Goal: Task Accomplishment & Management: Complete application form

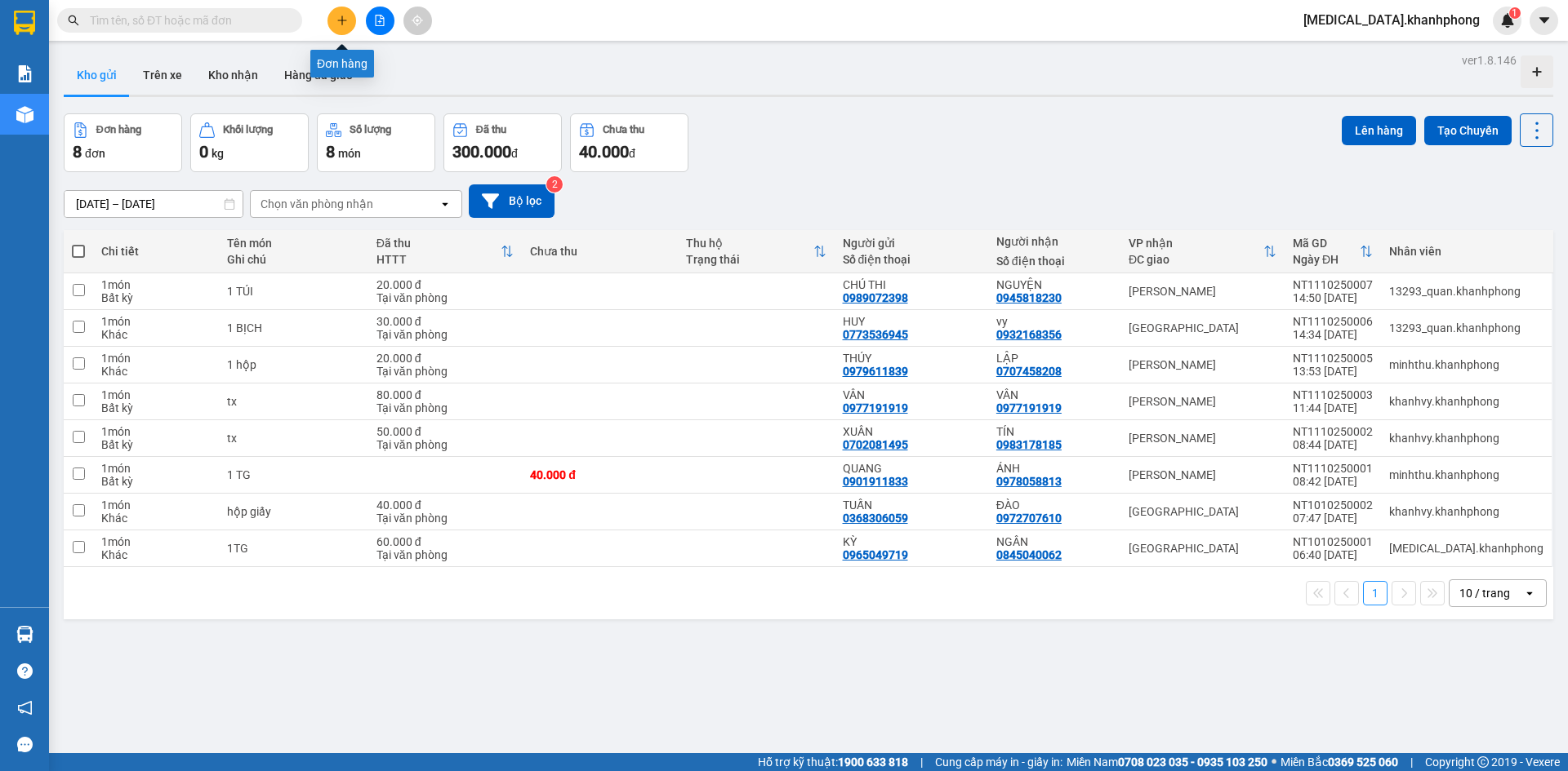
click at [348, 24] on button at bounding box center [342, 21] width 29 height 29
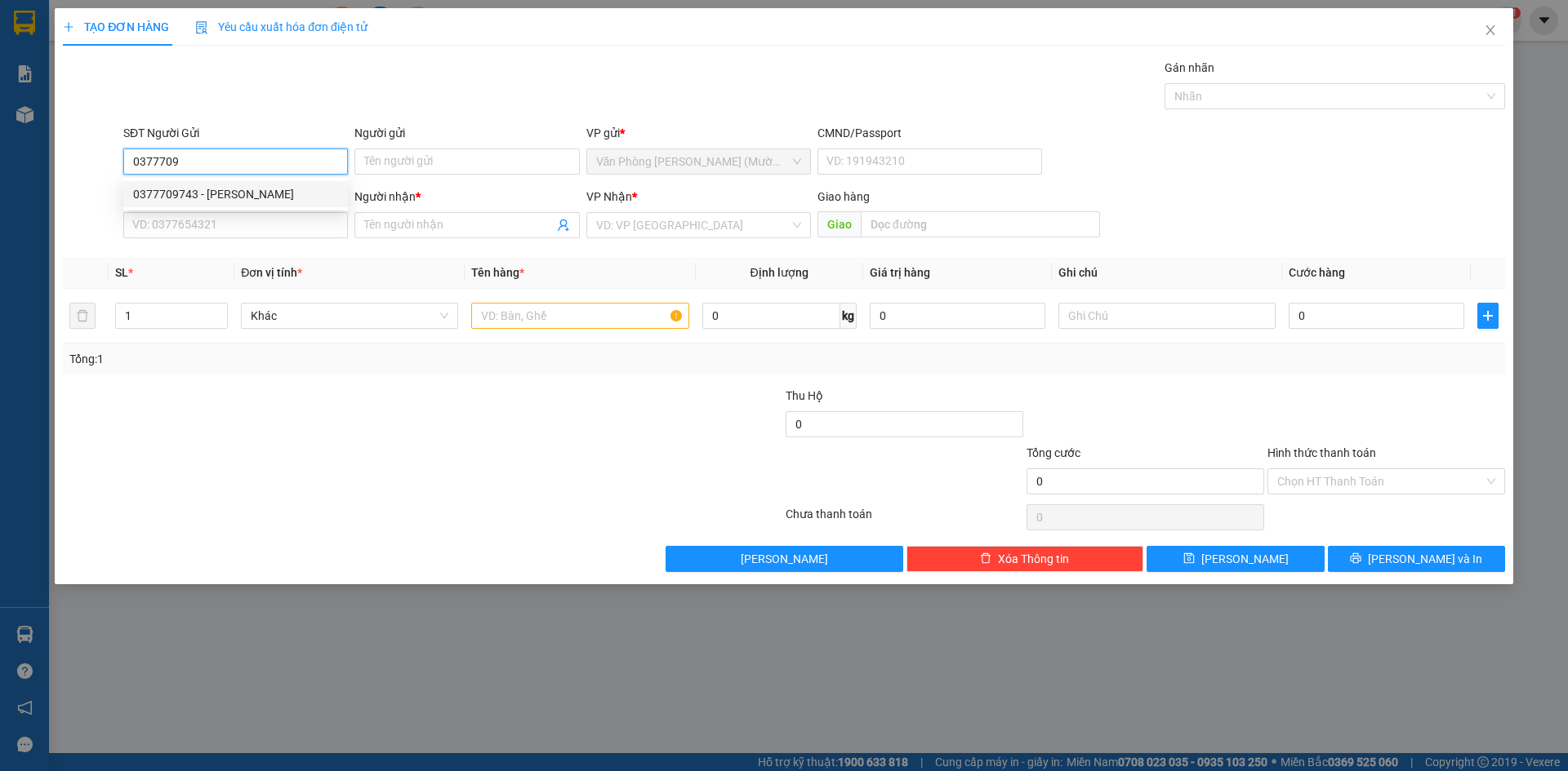
click at [271, 197] on div "0377709743 - [PERSON_NAME]" at bounding box center [235, 195] width 204 height 18
type input "0377709743"
type input "[PERSON_NAME]"
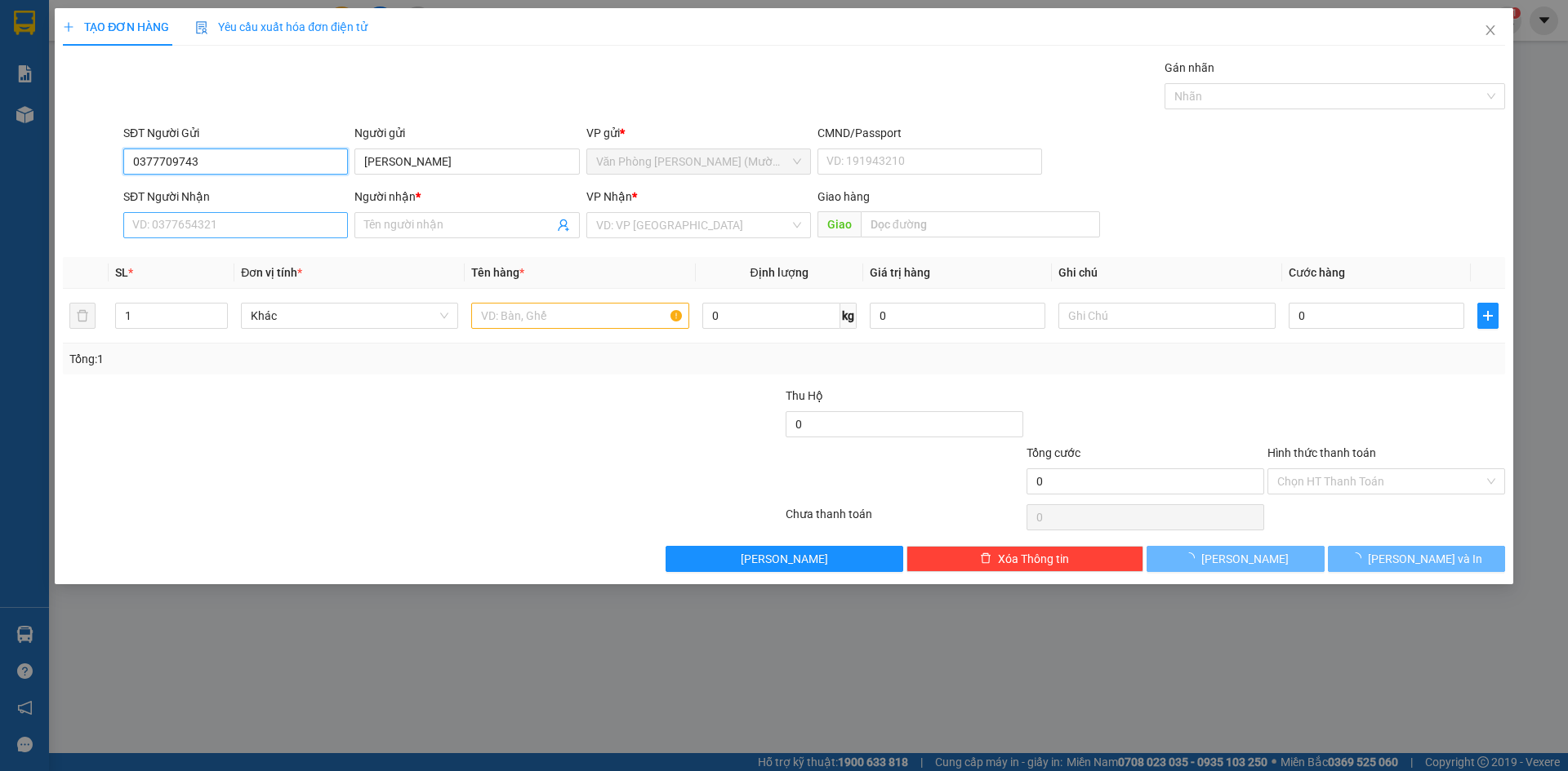
type input "0377709743"
click at [264, 228] on input "SĐT Người Nhận" at bounding box center [235, 225] width 224 height 26
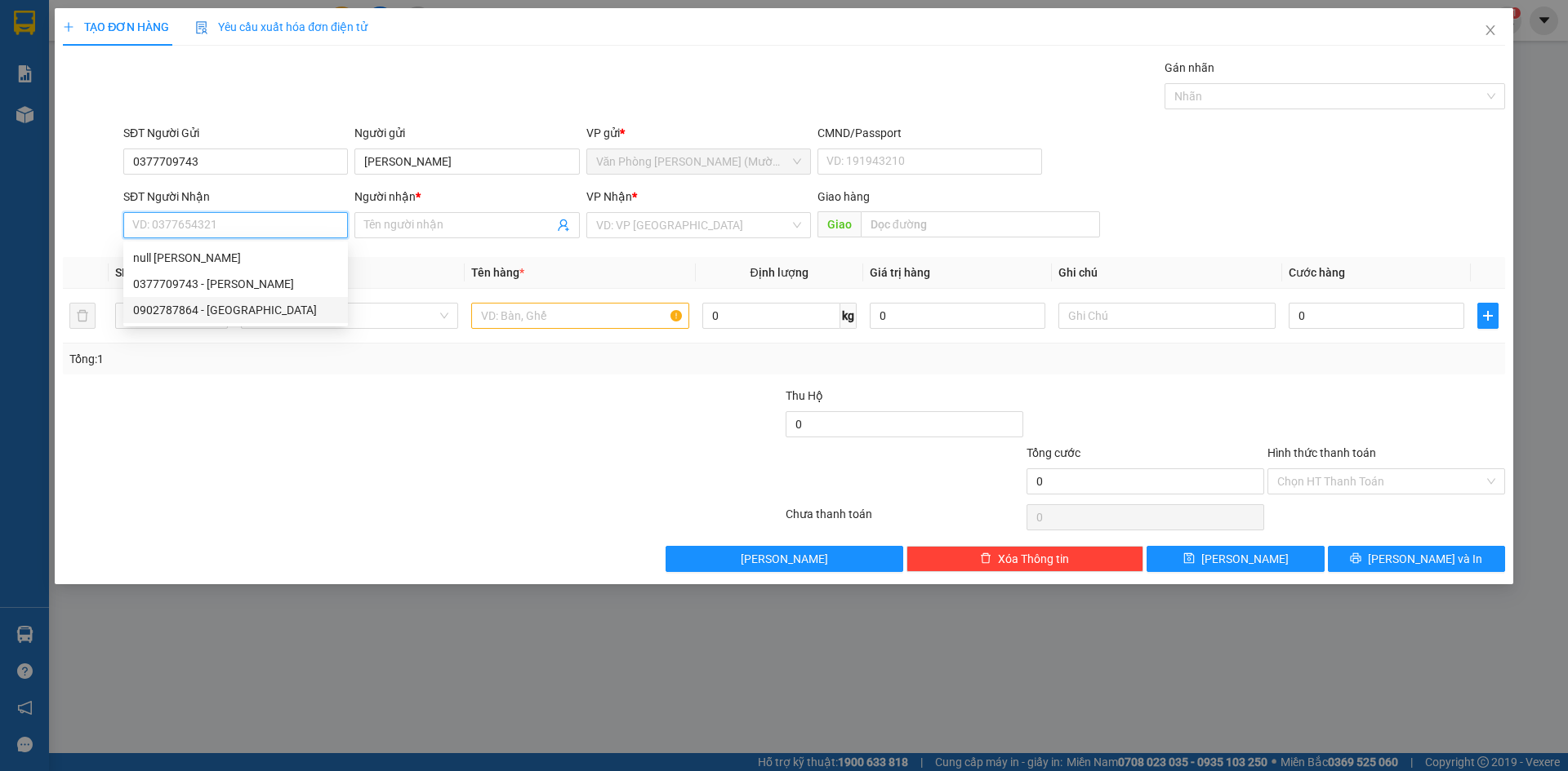
click at [260, 311] on div "0902787864 - [GEOGRAPHIC_DATA]" at bounding box center [235, 310] width 204 height 18
type input "0902787864"
type input "[PERSON_NAME]"
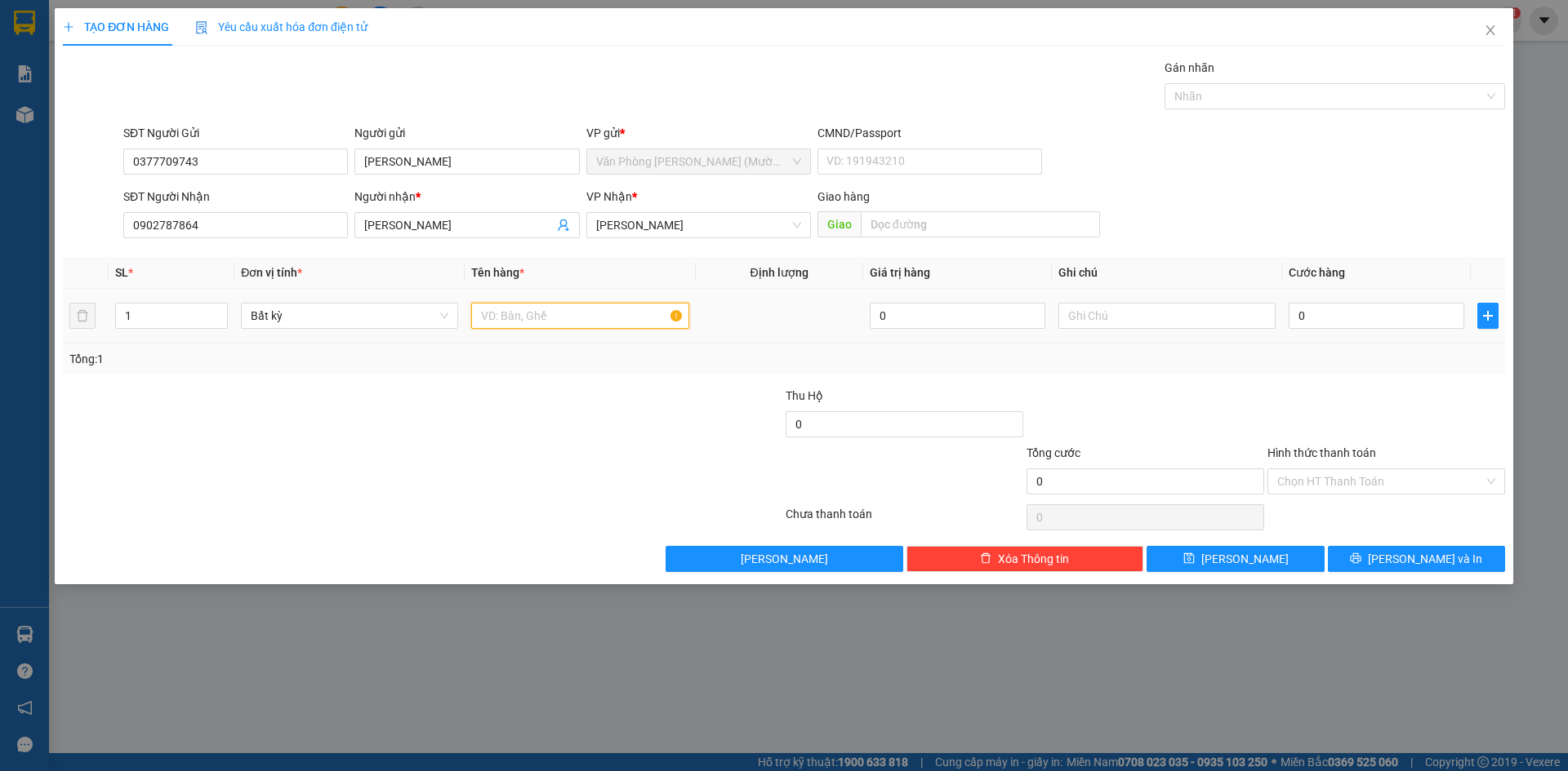
click at [546, 314] on input "text" at bounding box center [580, 315] width 217 height 26
type input "1 TG"
click at [1362, 327] on input "0" at bounding box center [1376, 315] width 176 height 26
type input "002"
type input "2"
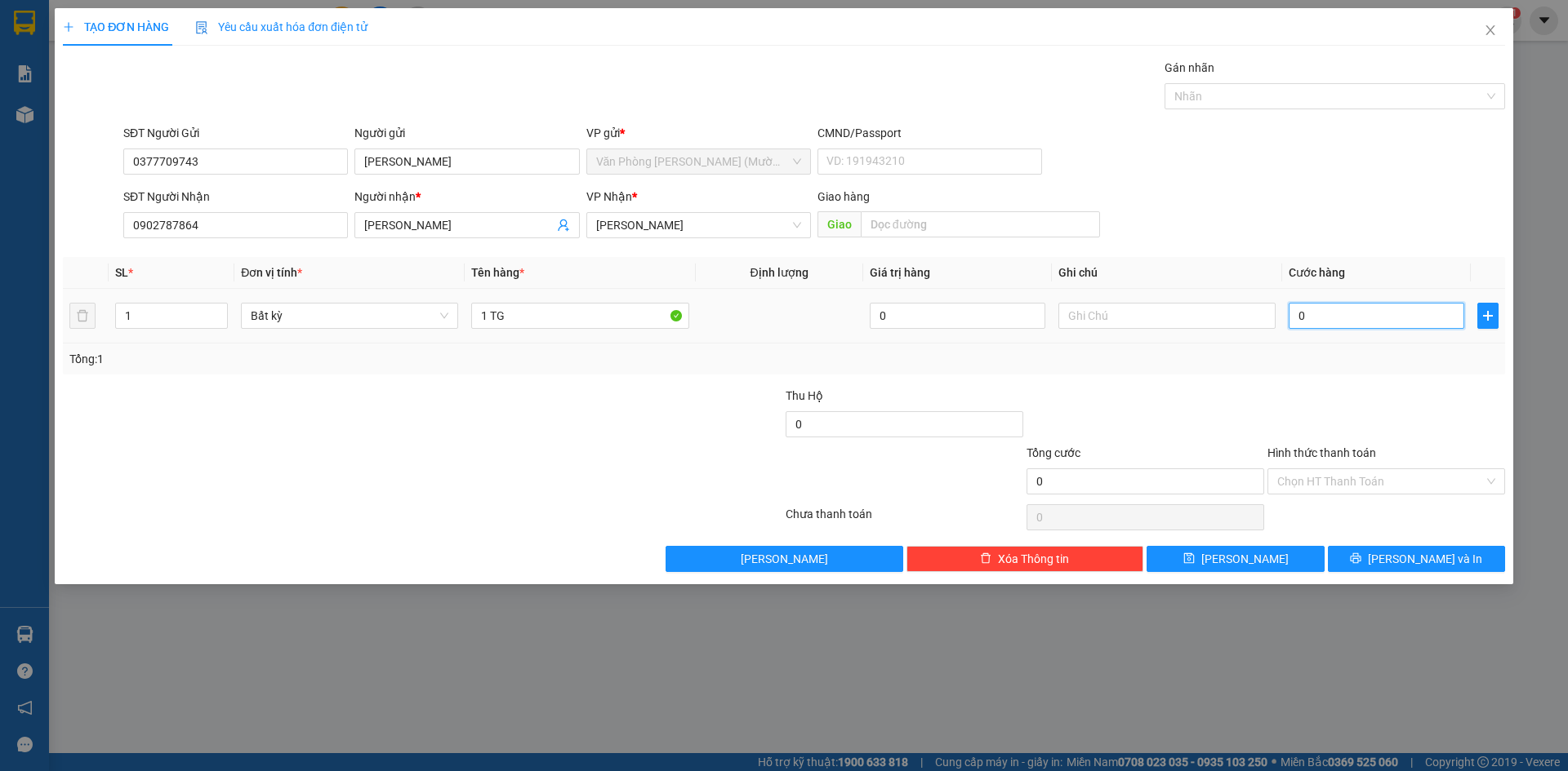
type input "2"
type input "0.020"
type input "20"
type input "20.000"
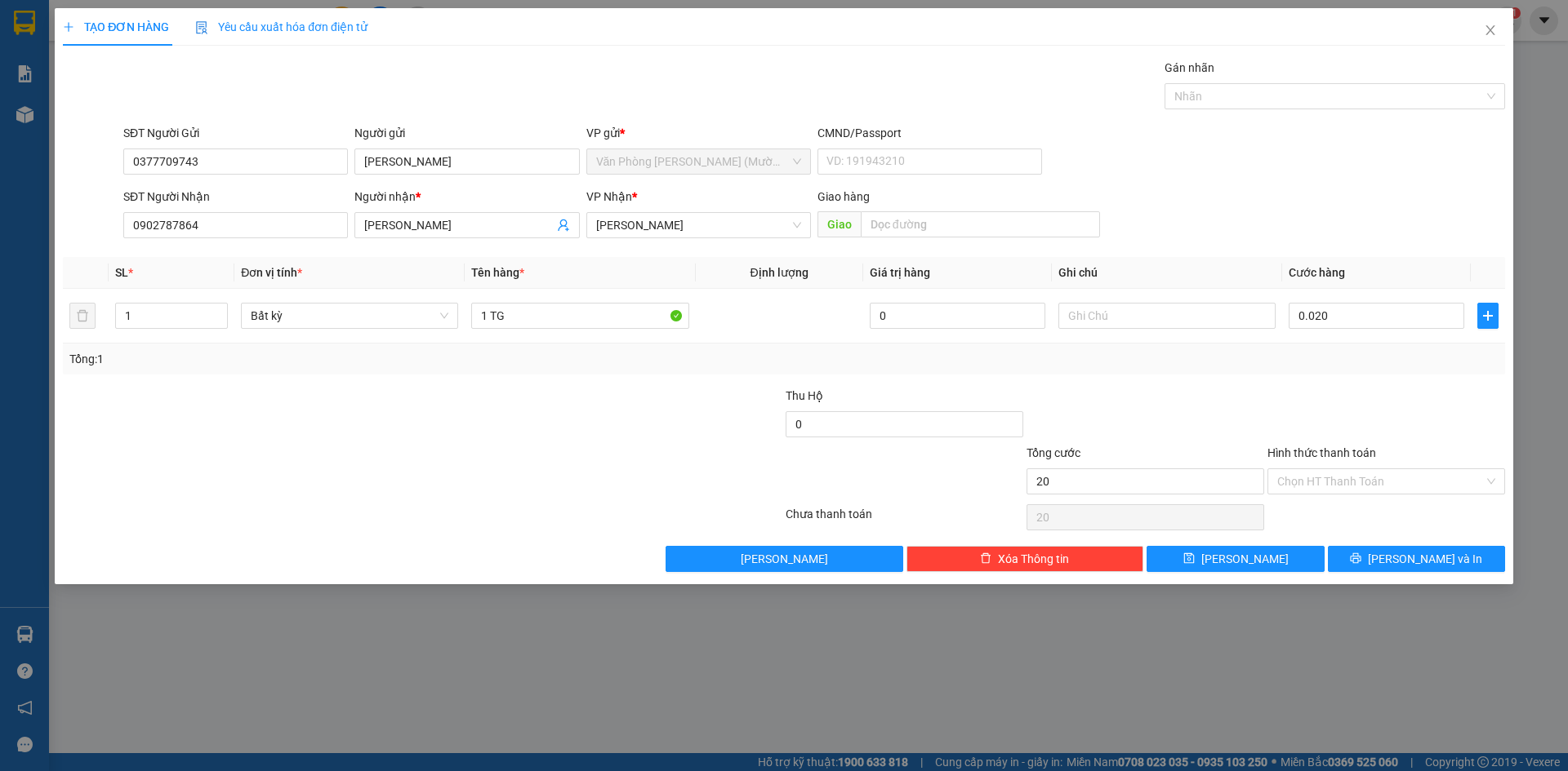
type input "20.000"
click at [1332, 410] on div at bounding box center [1386, 415] width 241 height 57
click at [1380, 564] on button "[PERSON_NAME] và In" at bounding box center [1416, 559] width 177 height 26
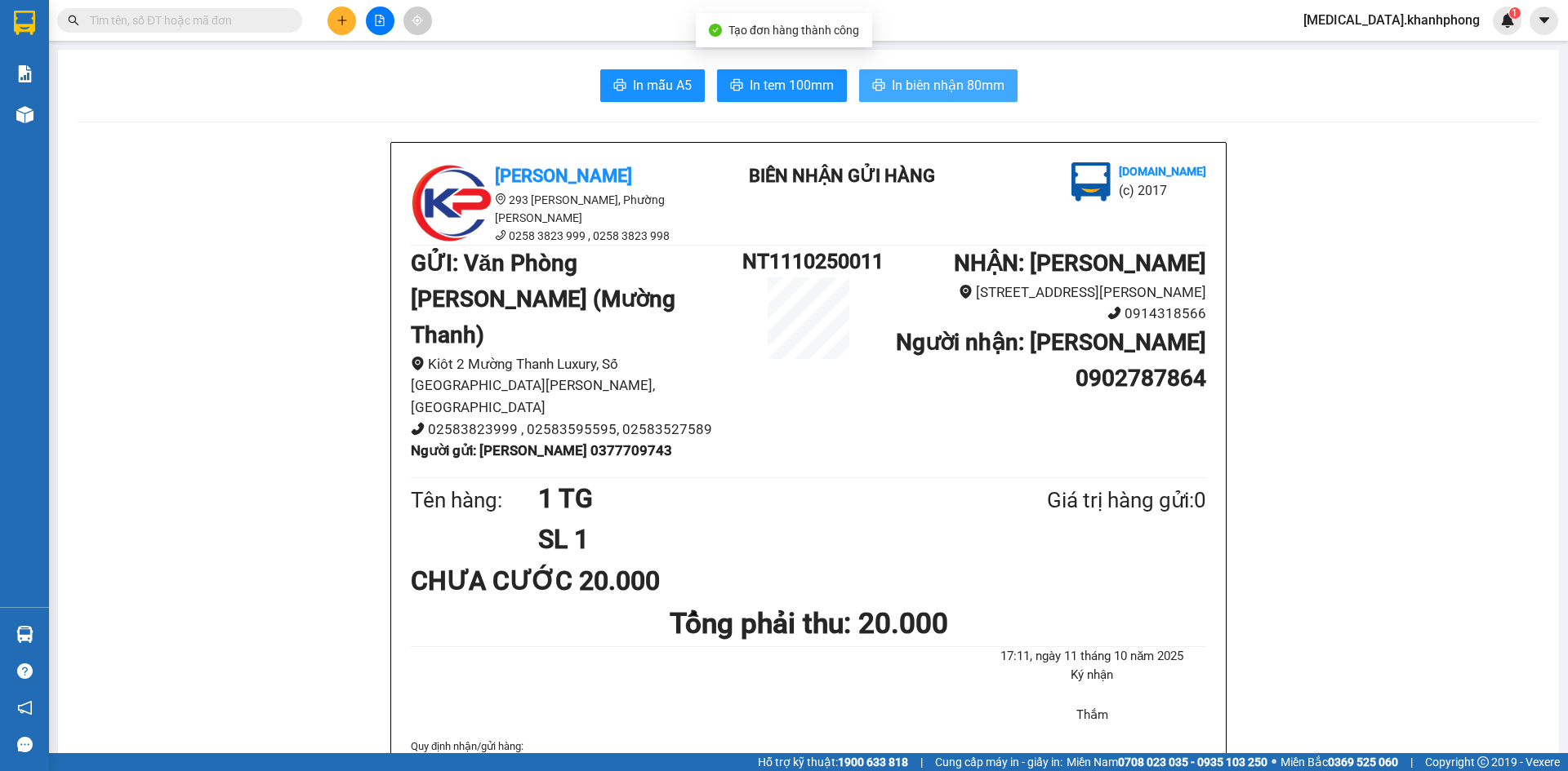
click at [958, 88] on span "In biên nhận 80mm" at bounding box center [947, 85] width 113 height 21
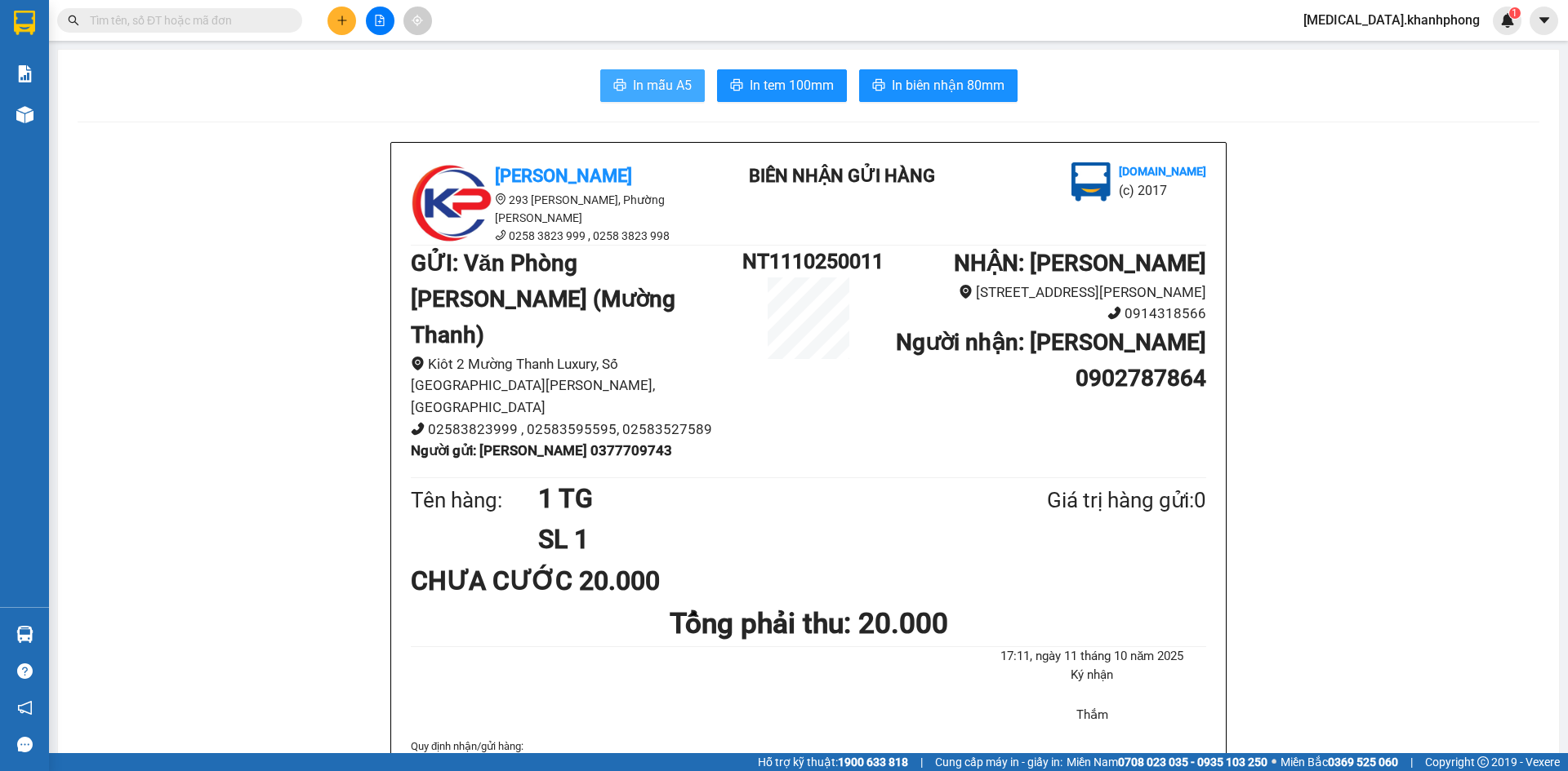
click at [653, 83] on span "In mẫu A5" at bounding box center [663, 85] width 59 height 21
click at [1439, 16] on span "[MEDICAL_DATA].khanhphong" at bounding box center [1391, 20] width 203 height 21
click at [1384, 53] on span "Đăng xuất" at bounding box center [1433, 51] width 100 height 18
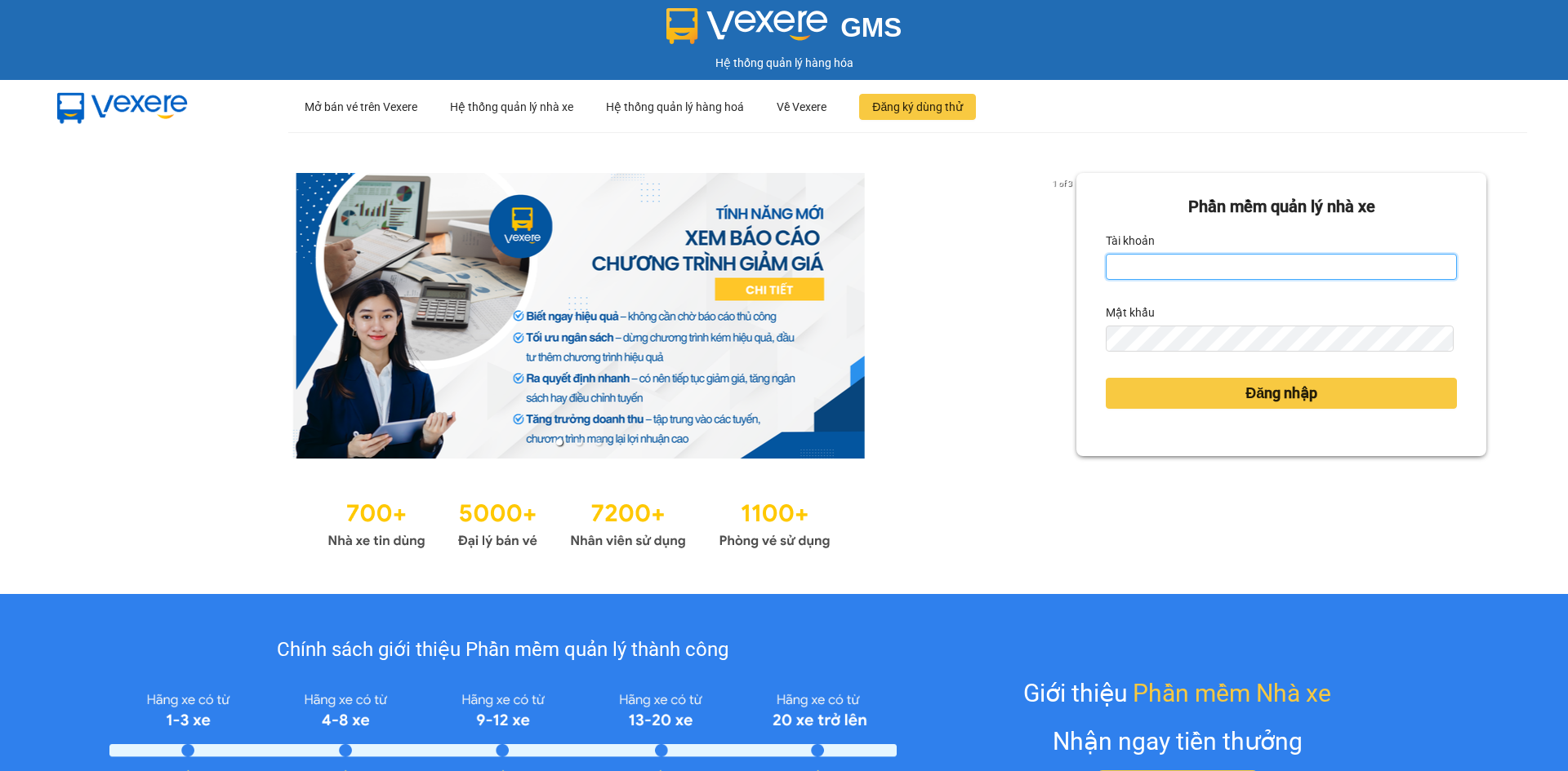
click at [1147, 257] on input "Tài khoản" at bounding box center [1280, 266] width 351 height 26
type input "khanhvy.khanhphong"
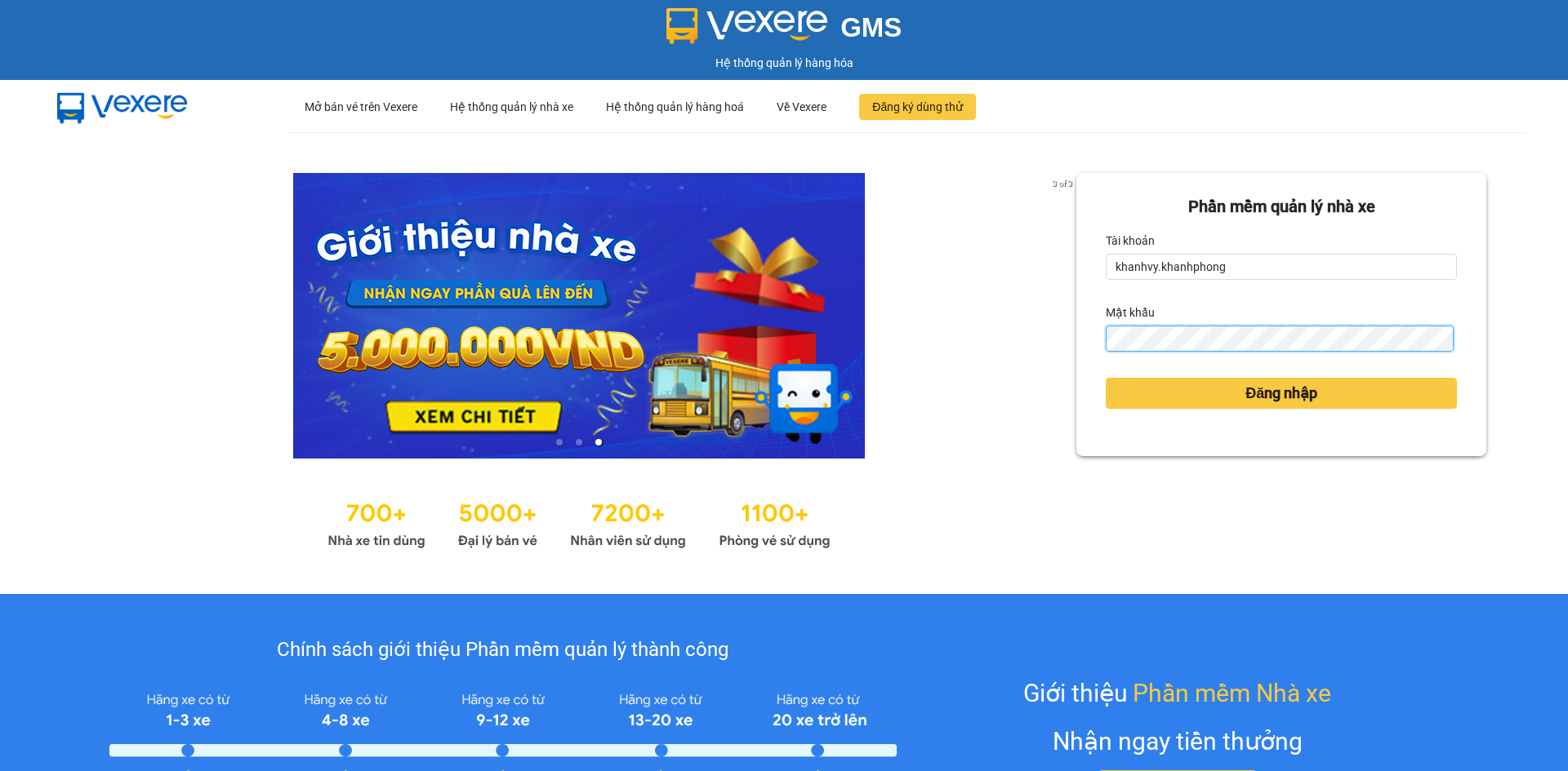
click at [1105, 377] on button "Đăng nhập" at bounding box center [1280, 393] width 351 height 31
